Goal: Transaction & Acquisition: Download file/media

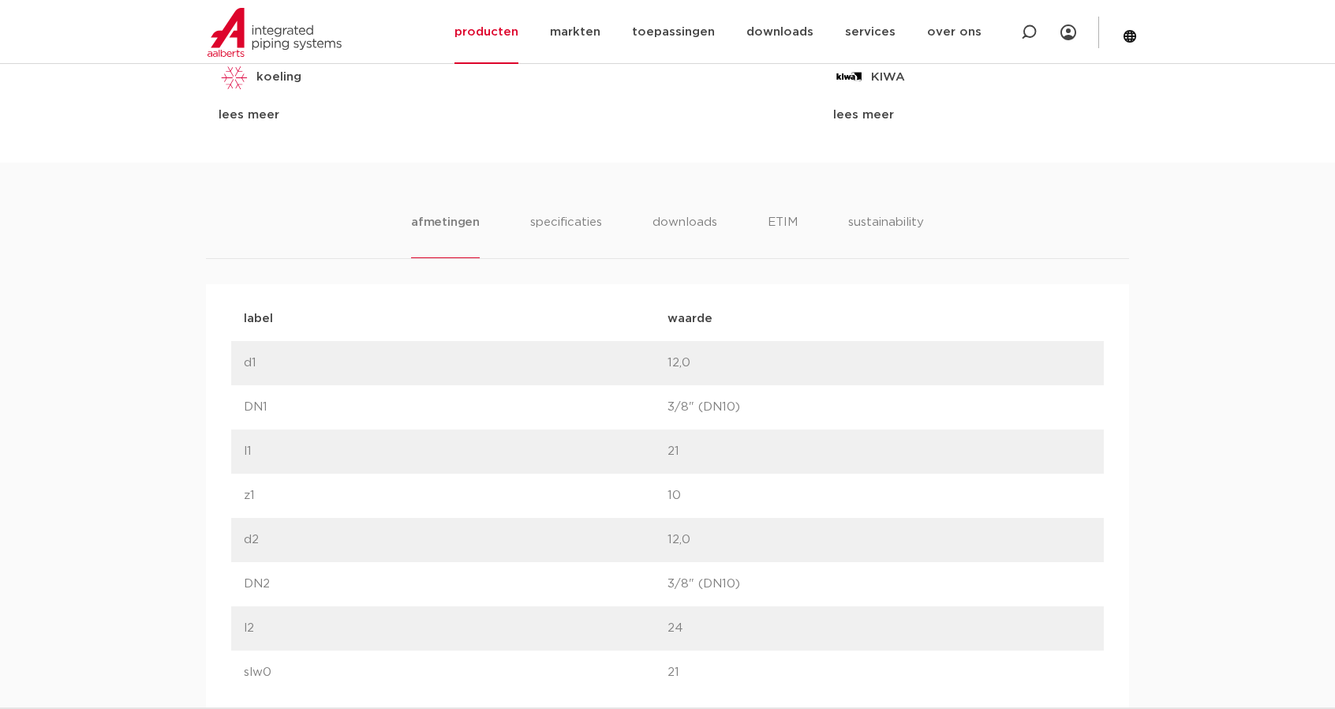
scroll to position [868, 0]
click at [699, 227] on li "downloads" at bounding box center [685, 230] width 66 height 45
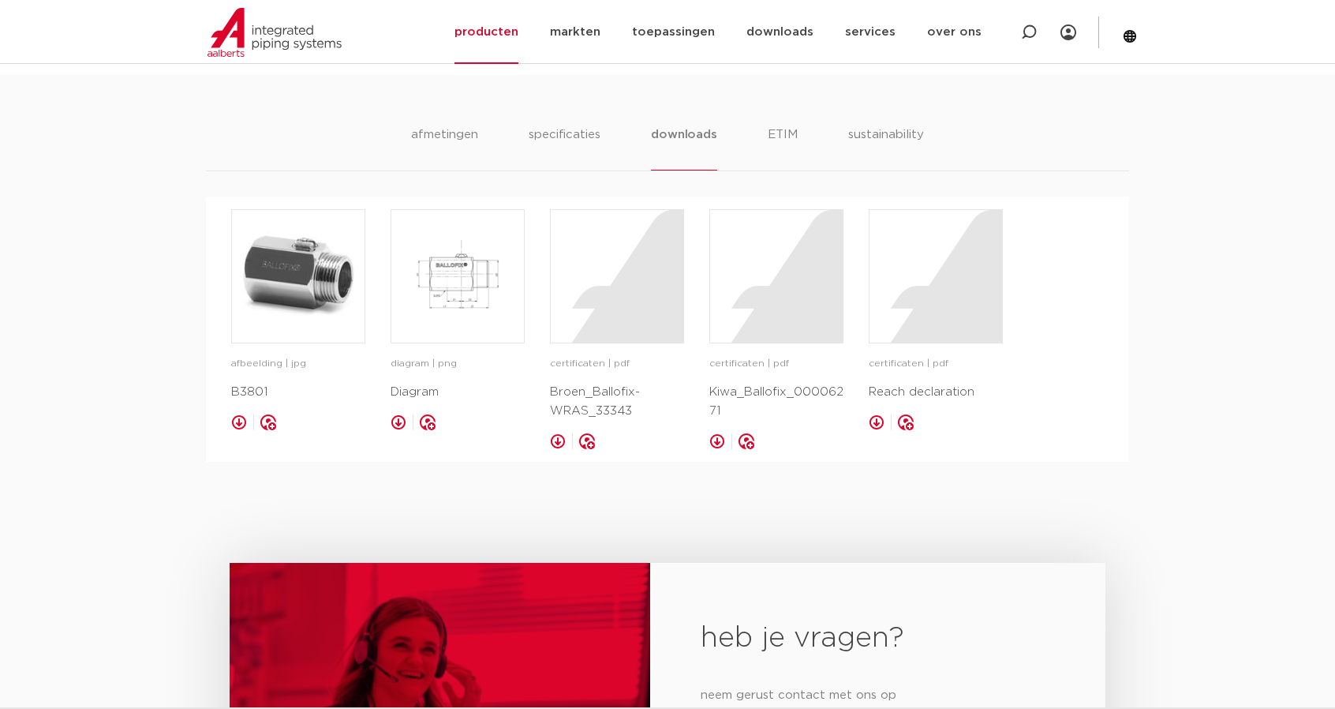
scroll to position [944, 0]
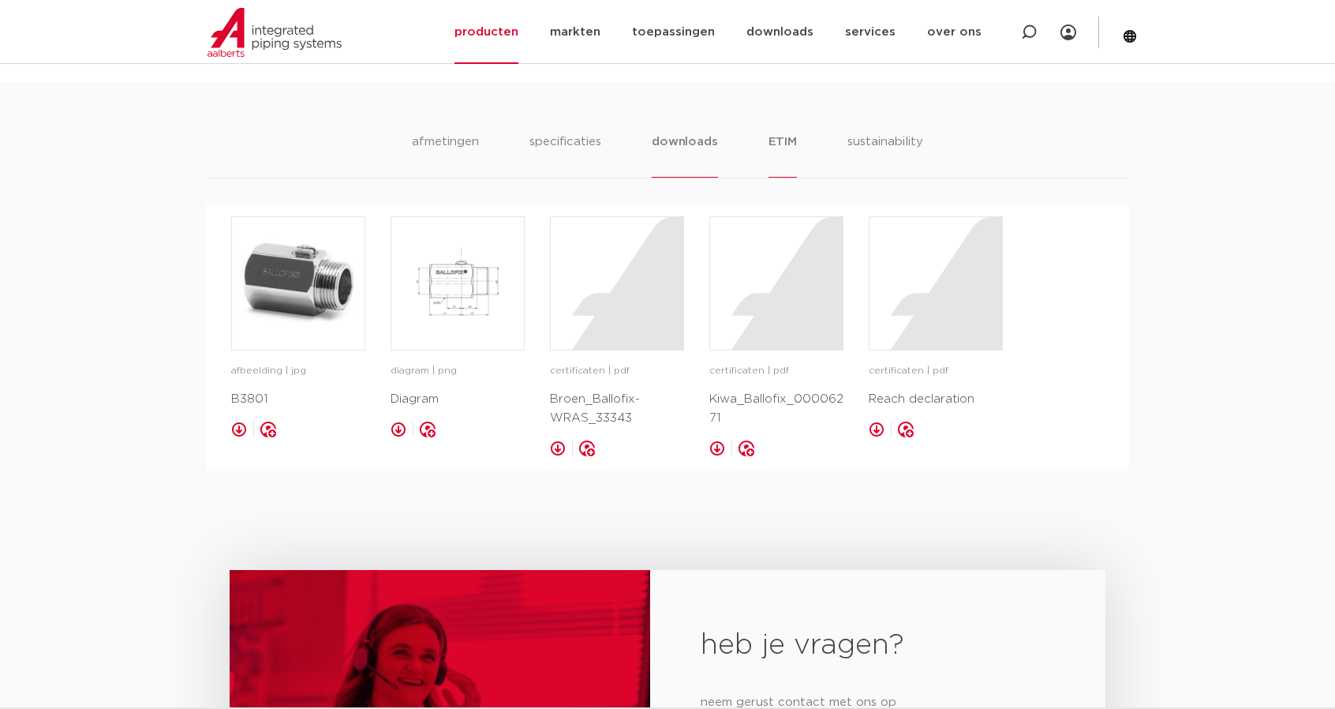
click at [786, 138] on li "ETIM" at bounding box center [783, 155] width 28 height 45
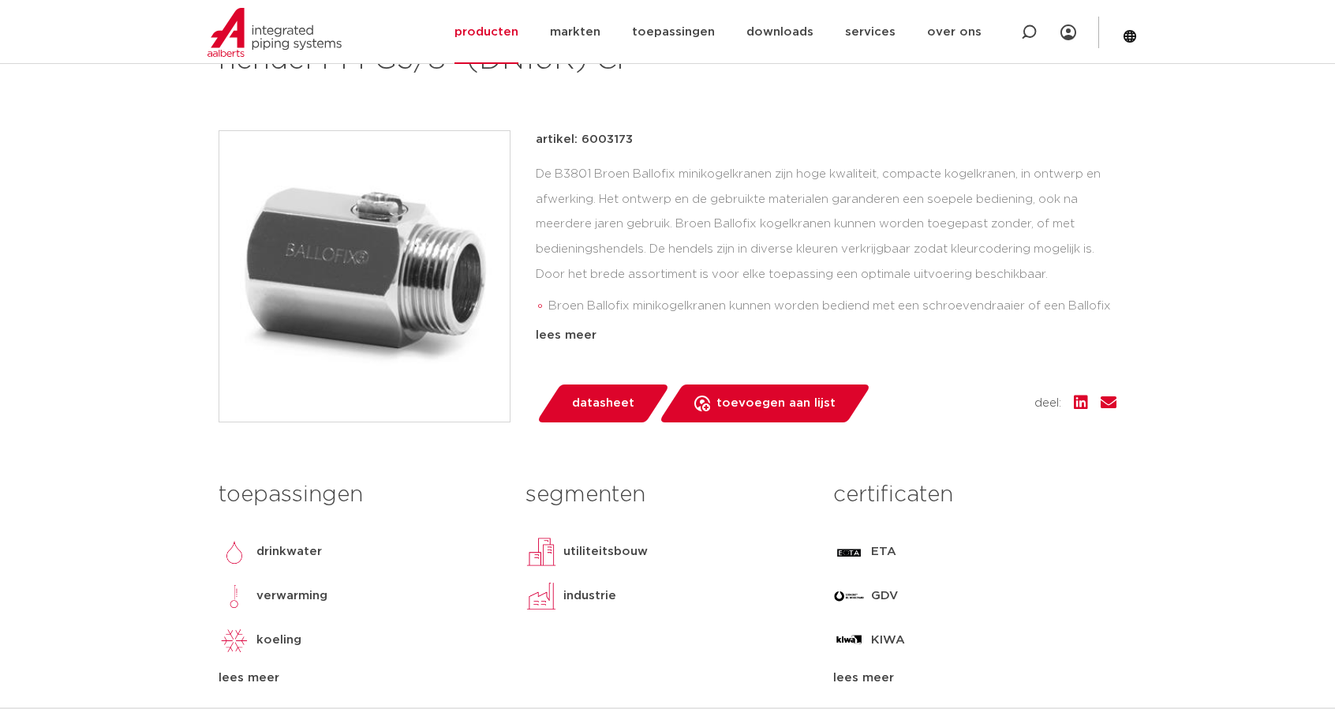
scroll to position [313, 0]
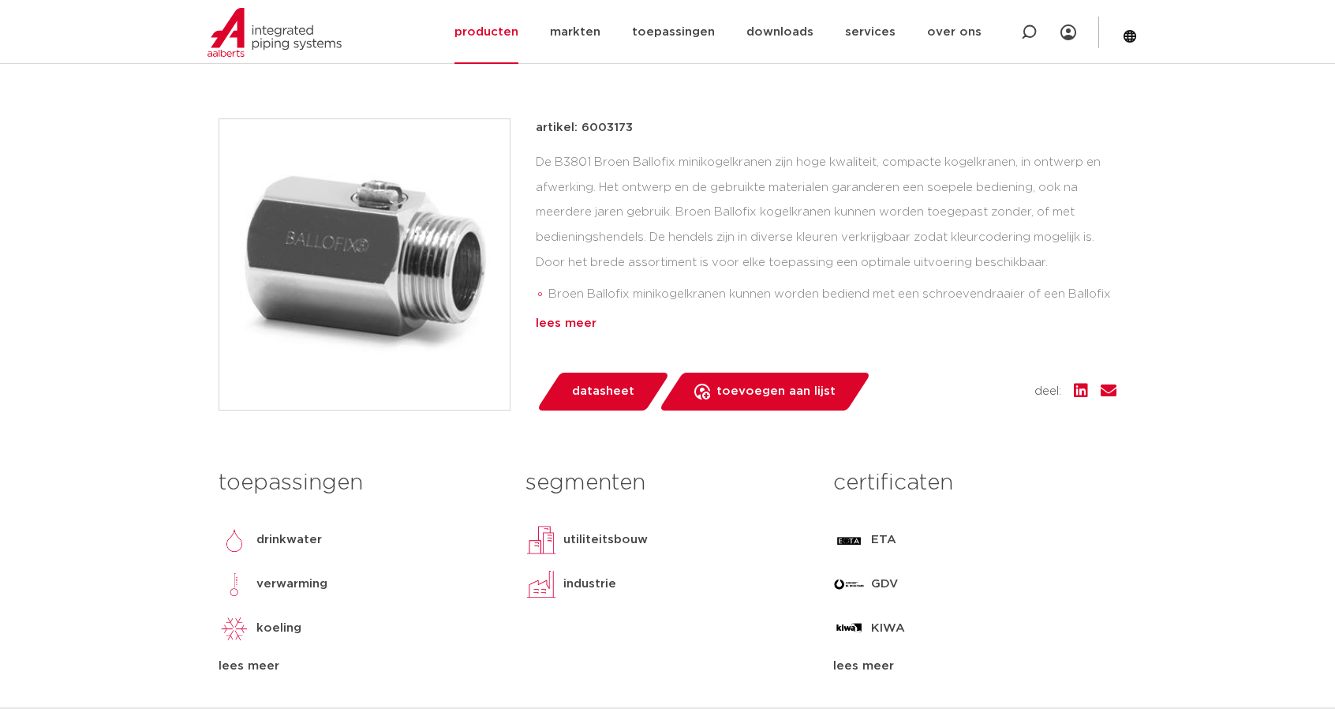
click at [554, 324] on div "lees meer" at bounding box center [826, 323] width 581 height 19
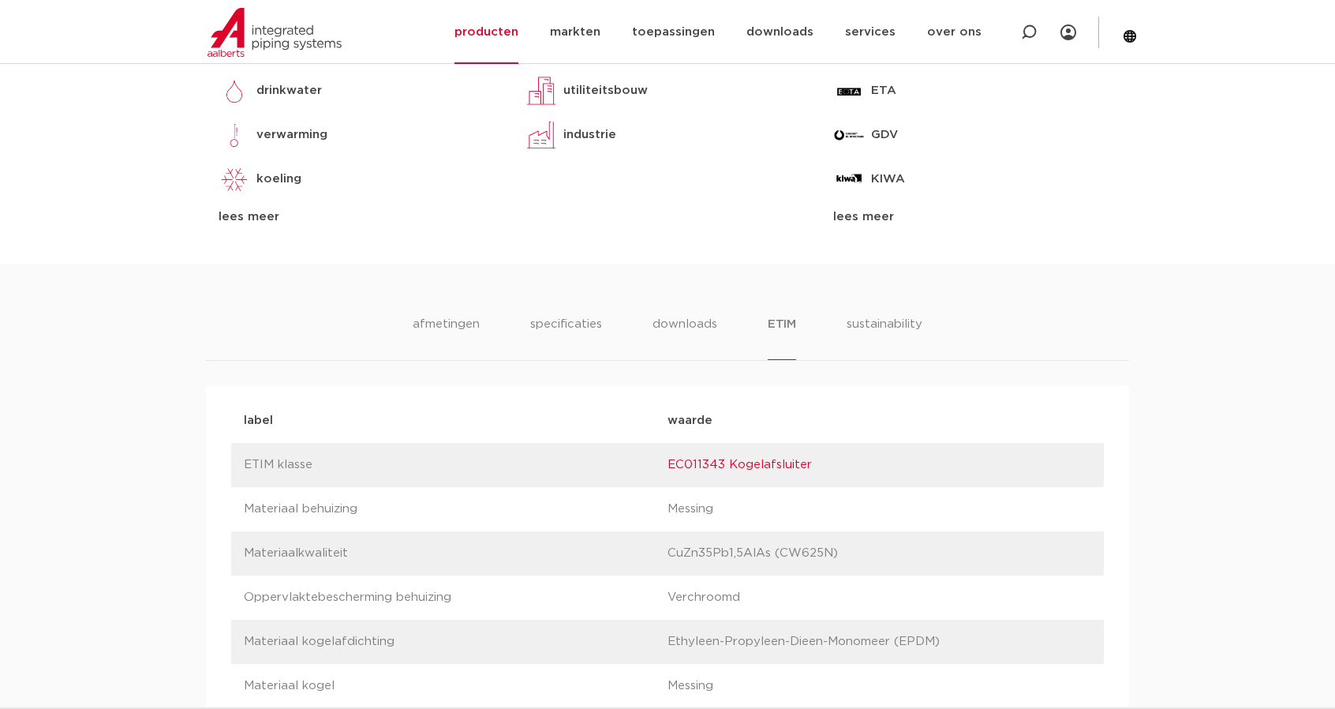
scroll to position [865, 0]
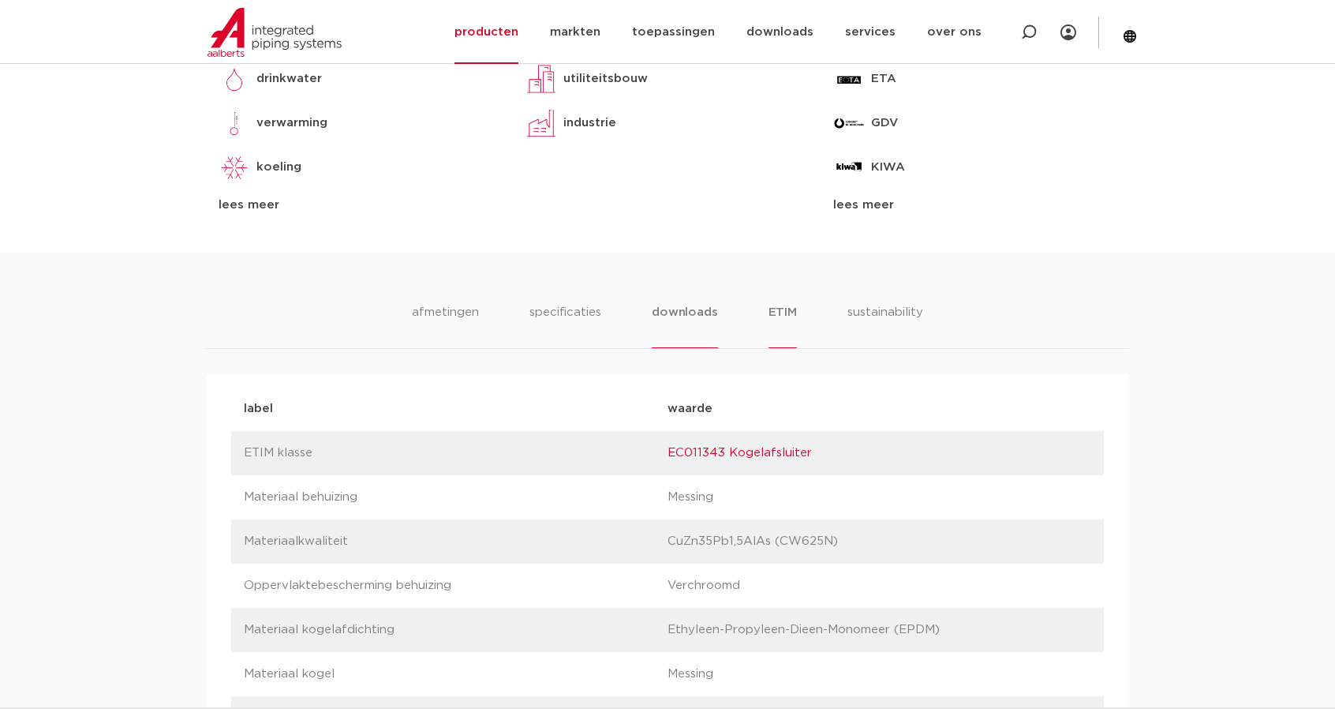
click at [697, 324] on li "downloads" at bounding box center [685, 325] width 66 height 45
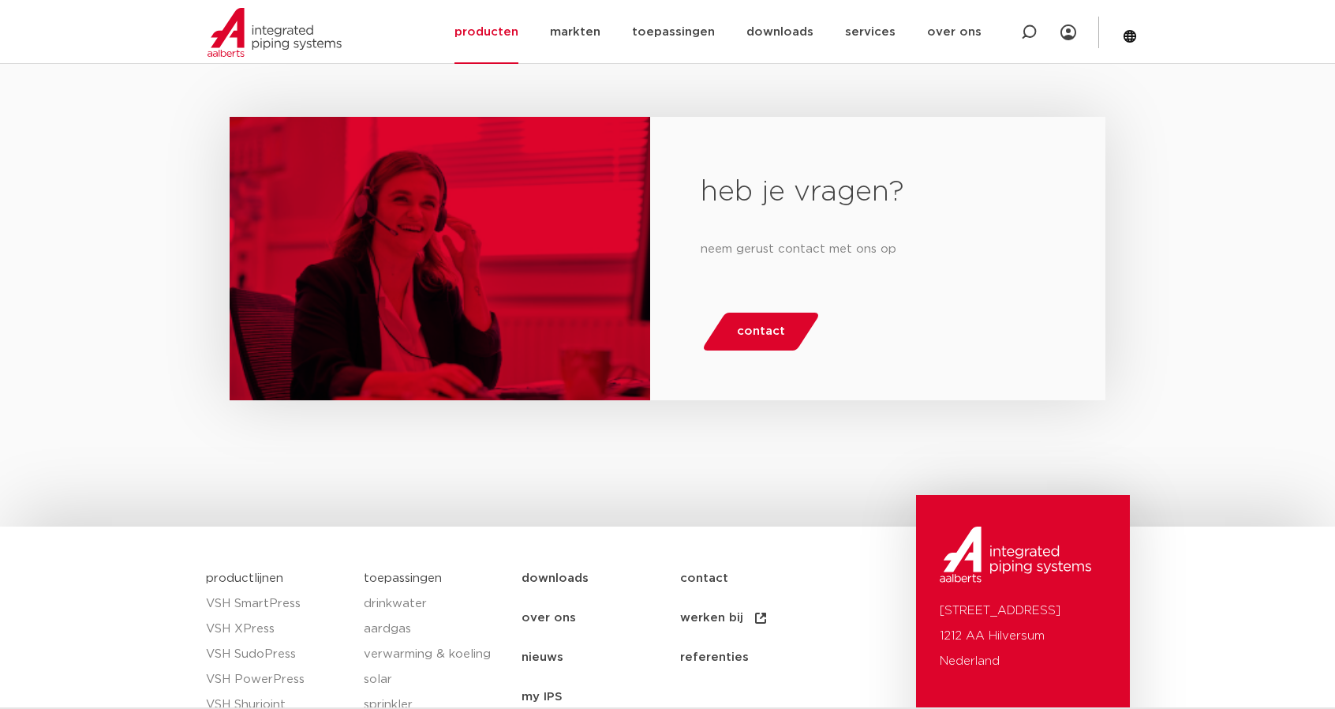
scroll to position [1575, 0]
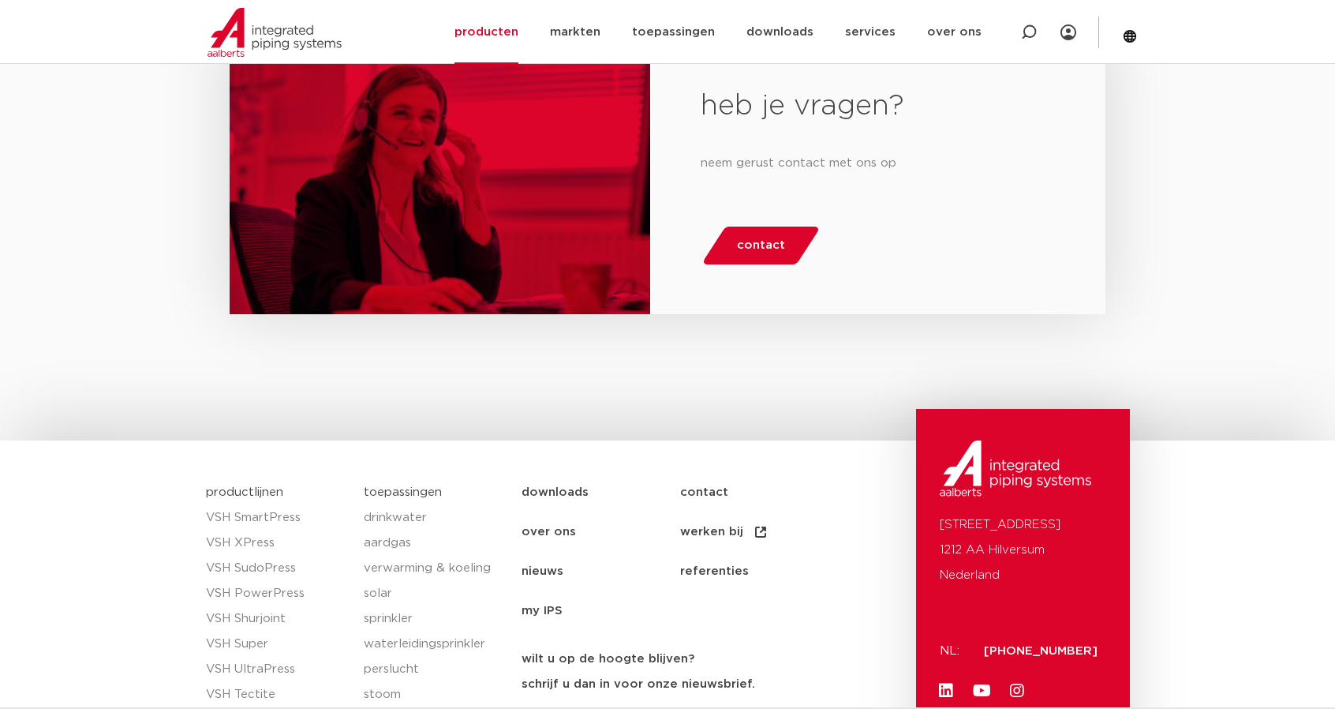
click at [563, 490] on link "downloads" at bounding box center [601, 492] width 159 height 39
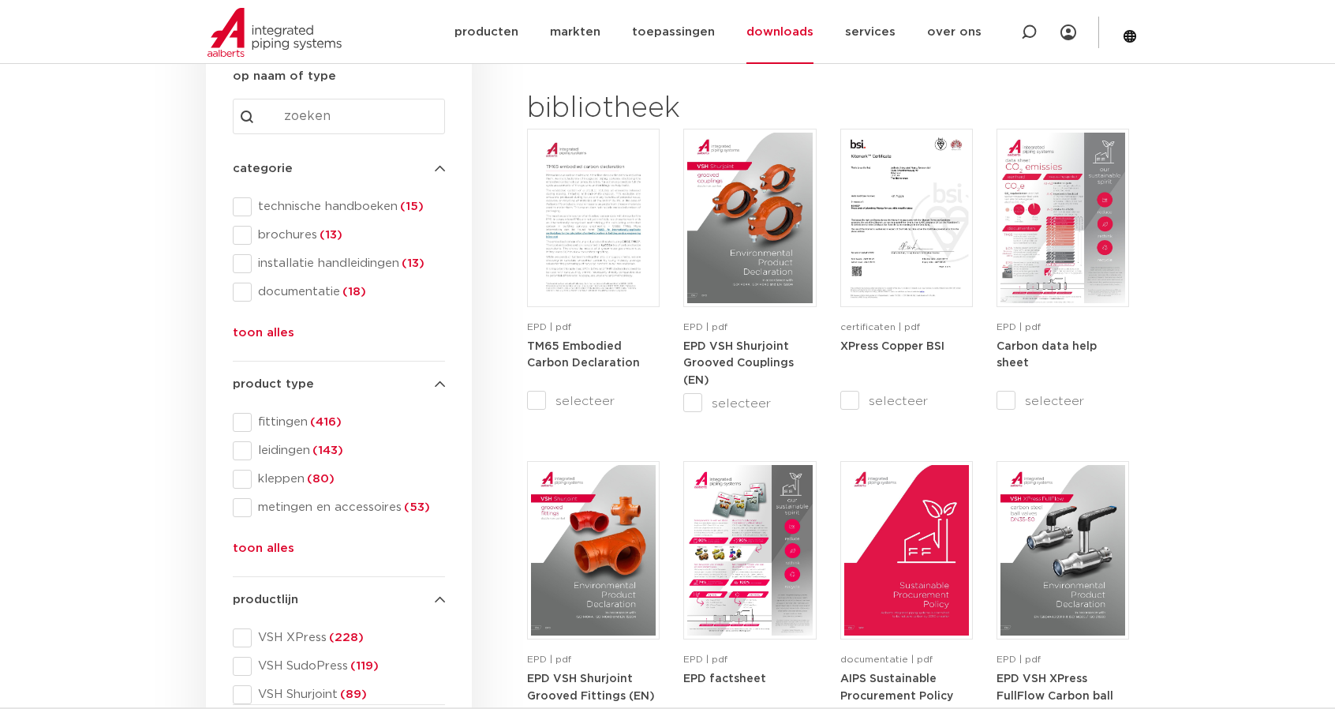
scroll to position [237, 0]
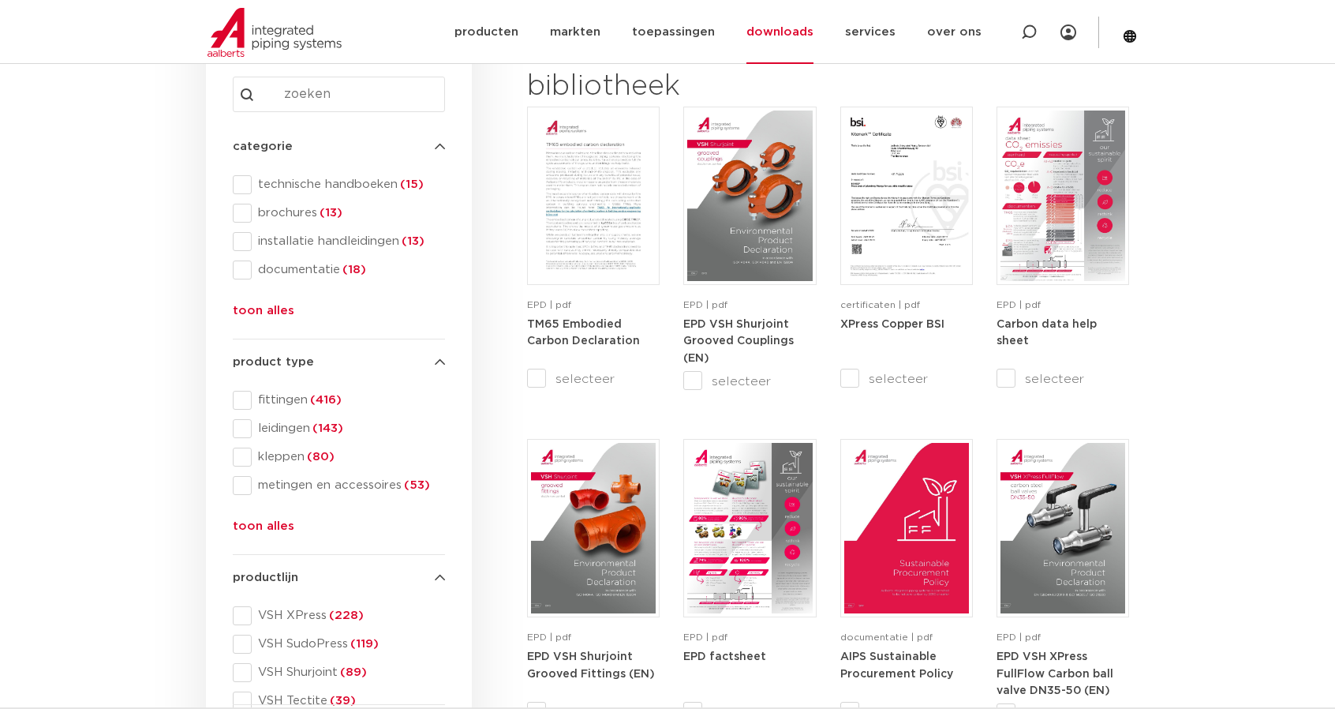
click at [278, 318] on button "toon alles" at bounding box center [264, 314] width 62 height 25
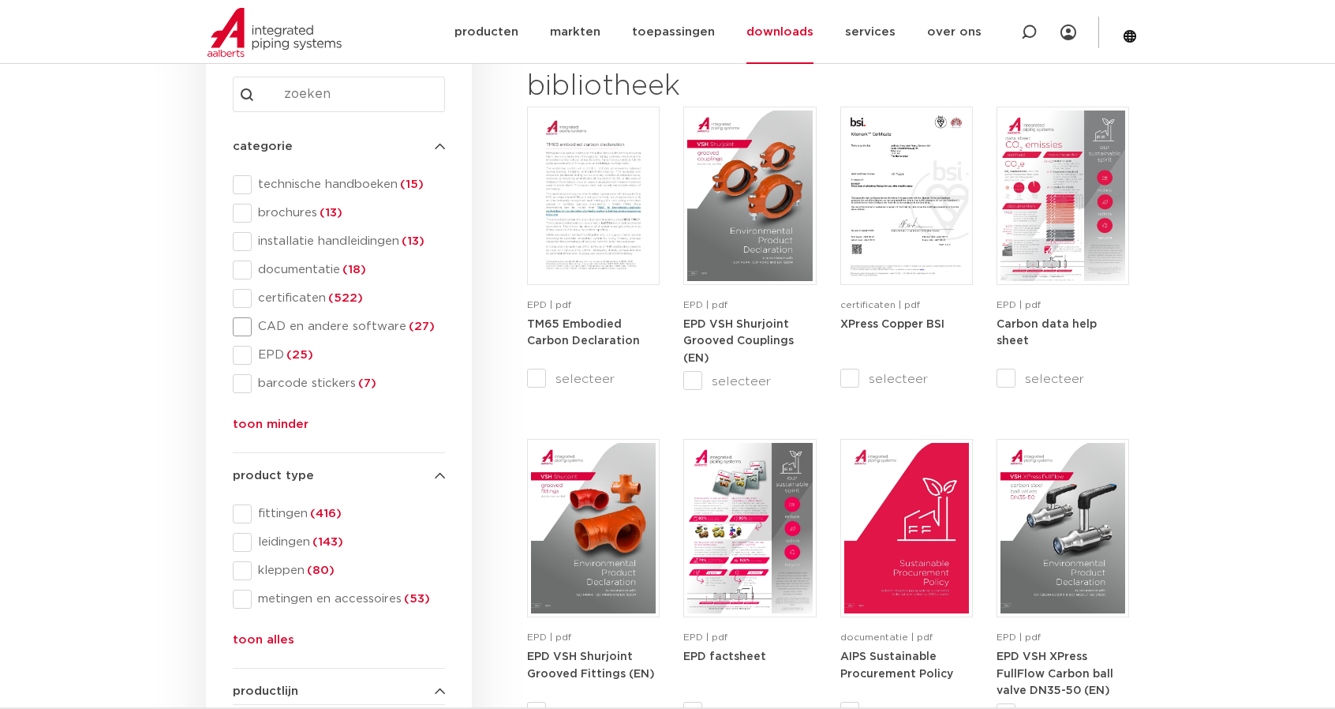
click at [248, 332] on span at bounding box center [242, 326] width 19 height 19
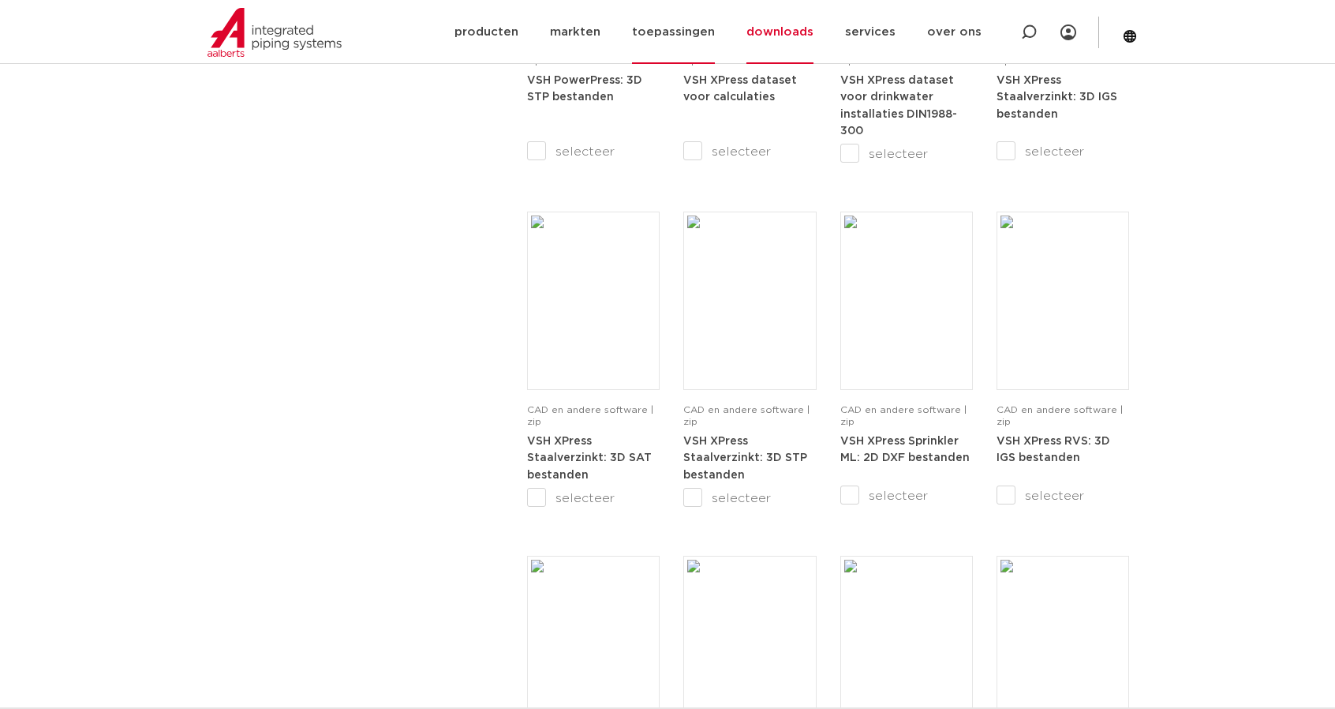
scroll to position [1105, 0]
